Goal: Information Seeking & Learning: Learn about a topic

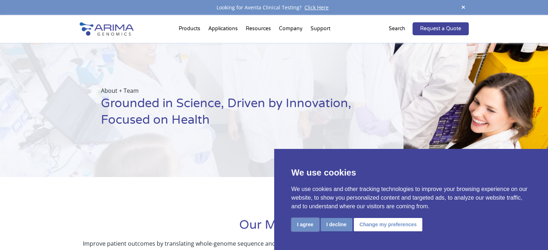
click at [300, 221] on button "I agree" at bounding box center [305, 224] width 28 height 13
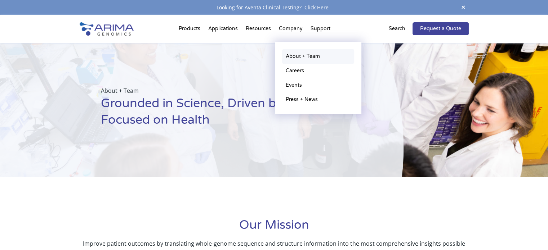
click at [297, 55] on link "About + Team" at bounding box center [318, 56] width 72 height 14
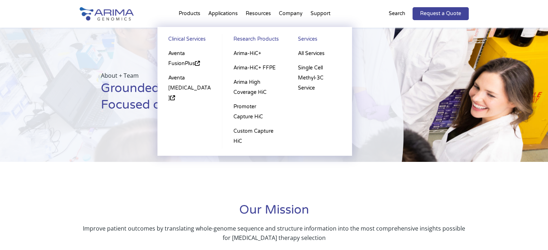
click at [188, 15] on li "Products Clinical Services Aventa FusionPlus Aventa [MEDICAL_DATA] Research Pro…" at bounding box center [190, 15] width 30 height 24
click at [185, 92] on link "Aventa [MEDICAL_DATA]" at bounding box center [190, 88] width 50 height 35
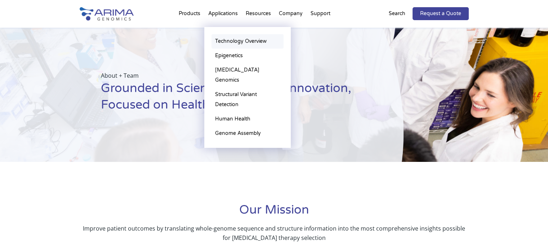
click at [223, 42] on link "Technology Overview" at bounding box center [247, 41] width 72 height 14
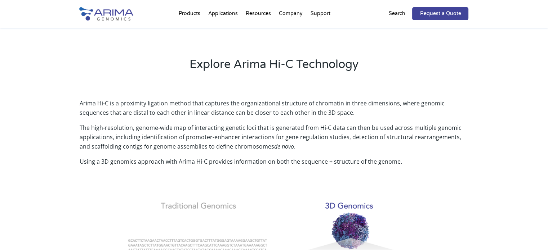
scroll to position [174, 0]
